Goal: Use online tool/utility: Utilize a website feature to perform a specific function

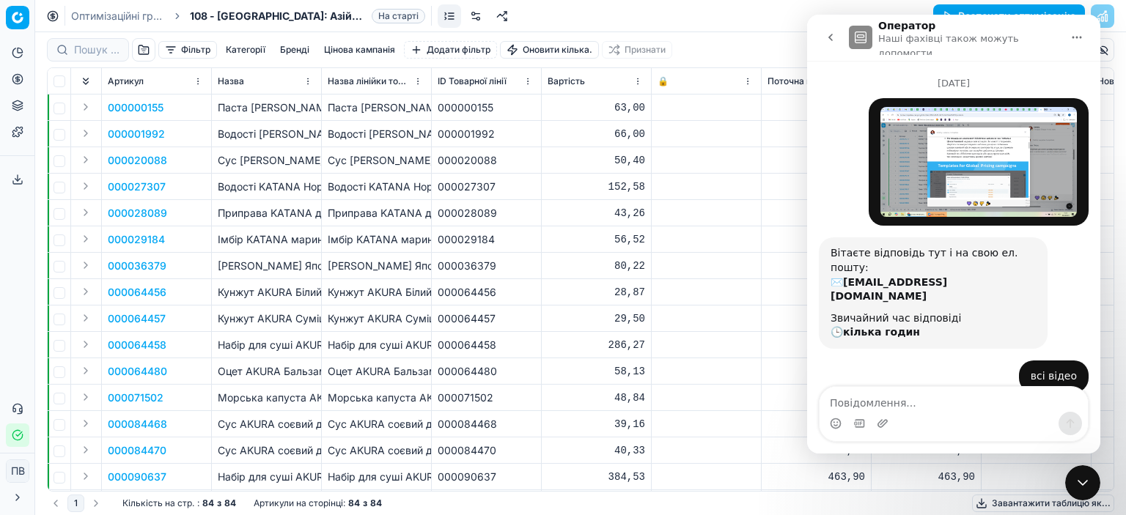
scroll to position [643, 0]
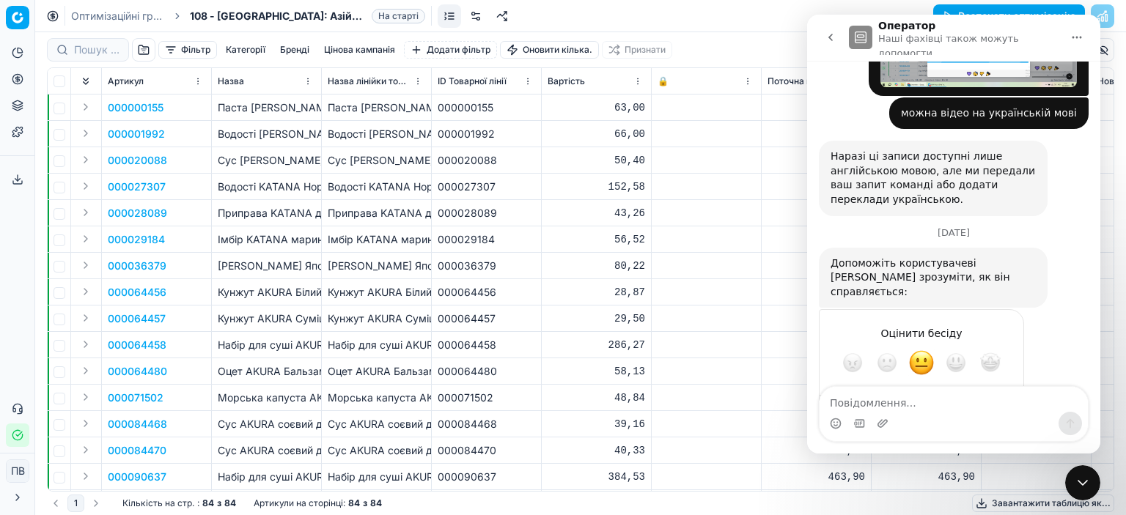
click at [1080, 487] on icon "Закрити програму для спілкування Intercom" at bounding box center [1082, 483] width 18 height 18
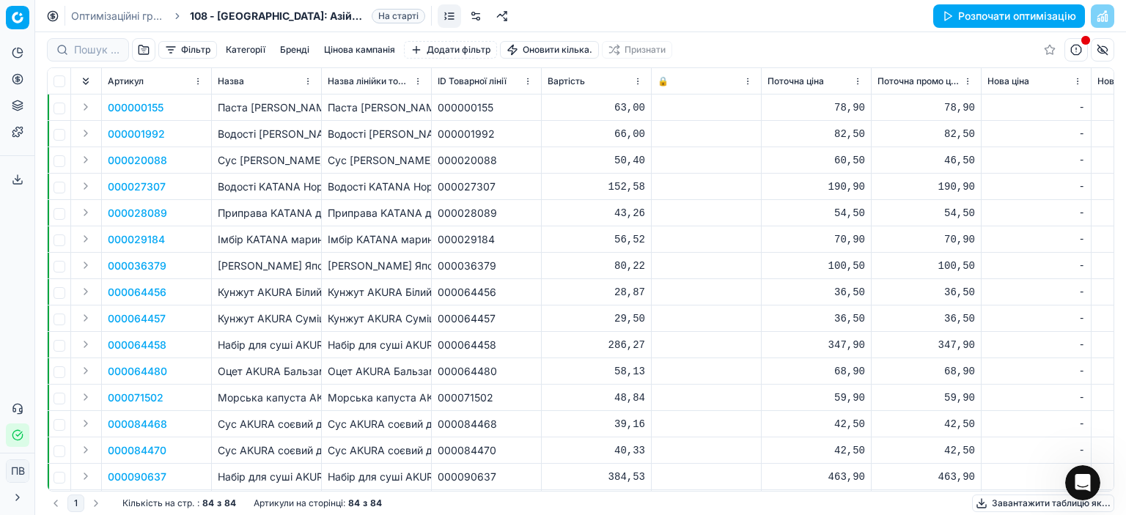
scroll to position [643, 0]
click at [1002, 19] on font "Розпочати оптимізацію" at bounding box center [1017, 16] width 118 height 12
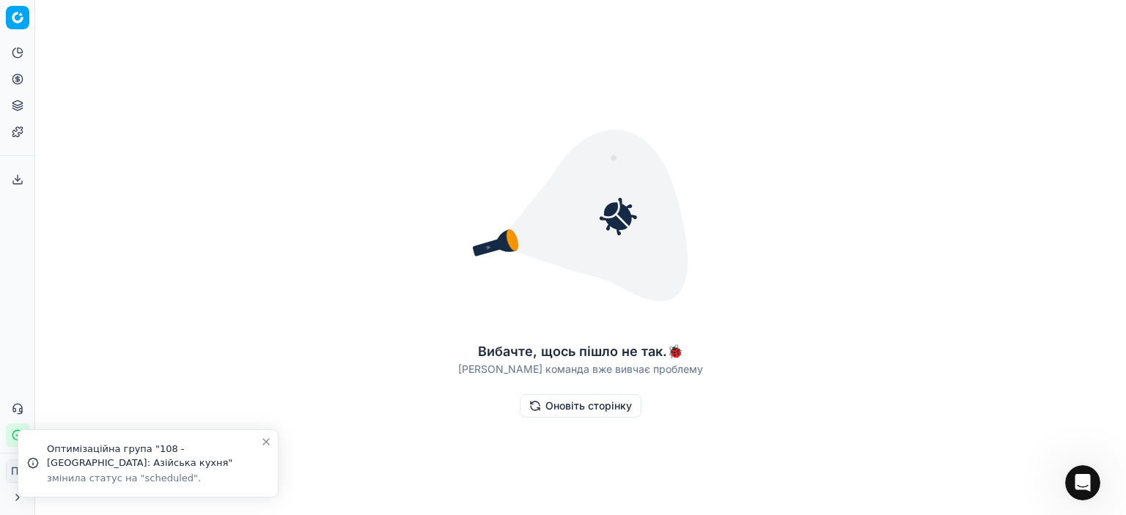
click at [569, 408] on font "Оновіть сторінку" at bounding box center [588, 405] width 86 height 12
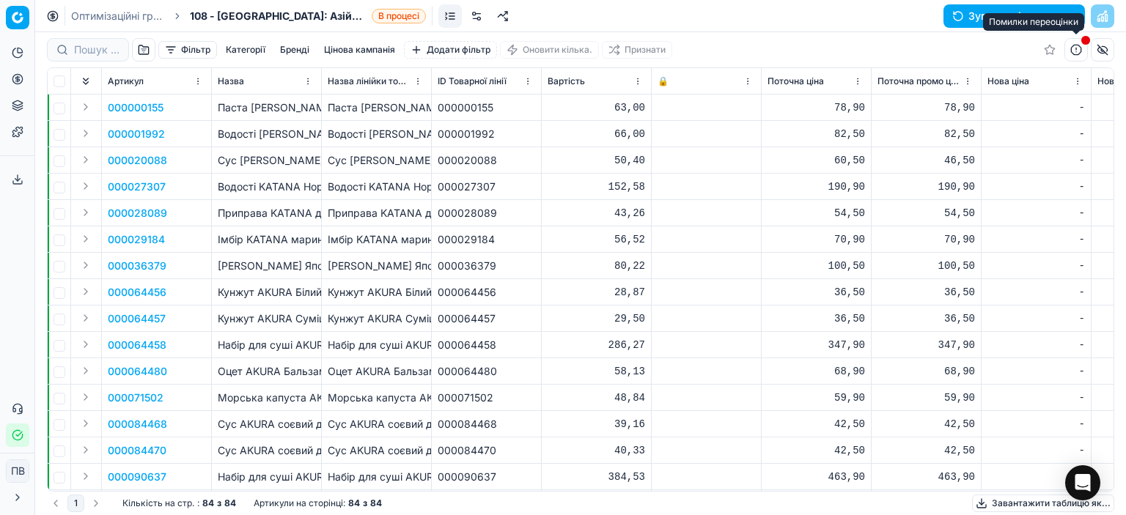
click at [1083, 42] on span "button" at bounding box center [1085, 40] width 9 height 9
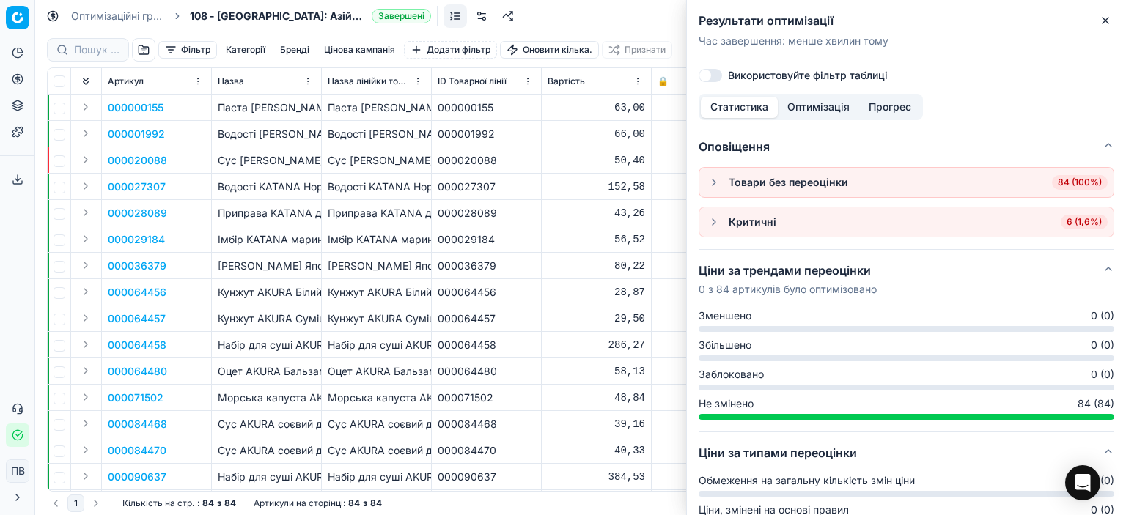
click at [712, 220] on button "button" at bounding box center [714, 222] width 18 height 18
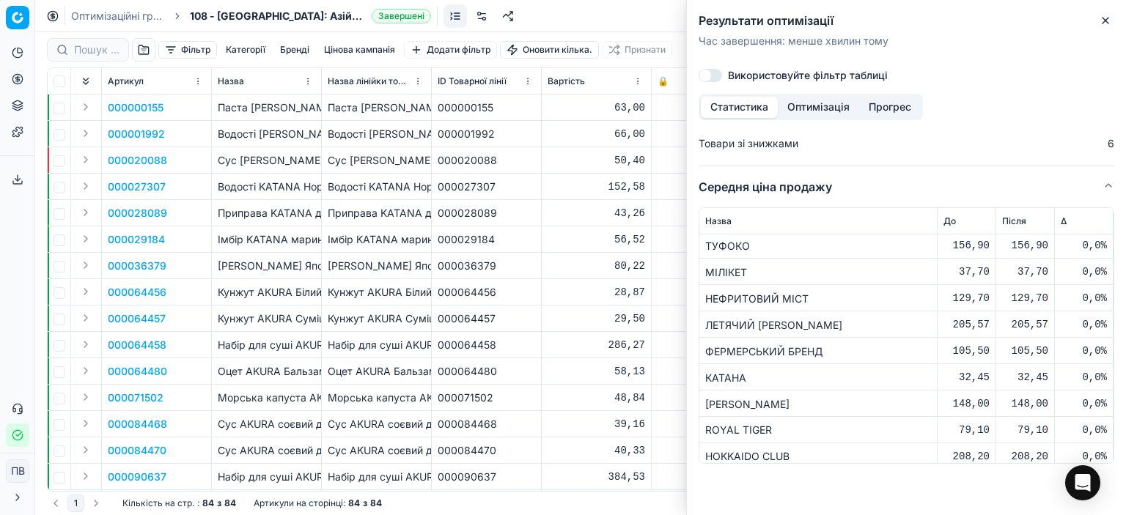
scroll to position [272, 0]
